Goal: Use online tool/utility

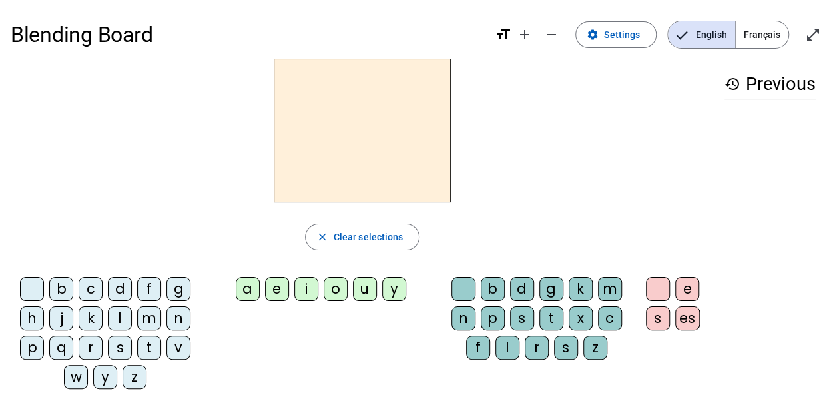
click at [119, 318] on div "l" at bounding box center [120, 318] width 24 height 24
click at [246, 286] on div "a" at bounding box center [248, 289] width 24 height 24
click at [759, 41] on span "Français" at bounding box center [762, 34] width 53 height 27
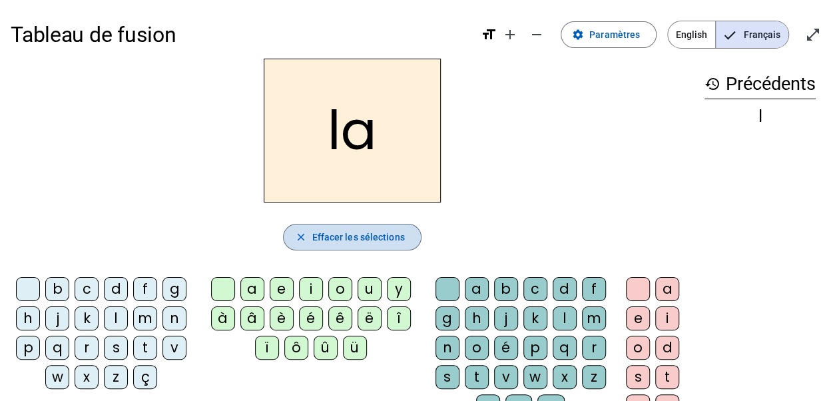
click at [376, 240] on span "Effacer les sélections" at bounding box center [358, 237] width 93 height 16
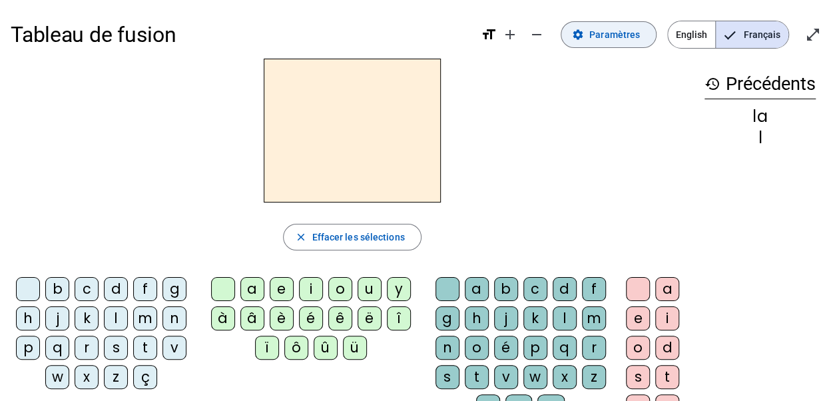
click at [601, 41] on span "Paramètres" at bounding box center [614, 35] width 51 height 16
